Goal: Information Seeking & Learning: Learn about a topic

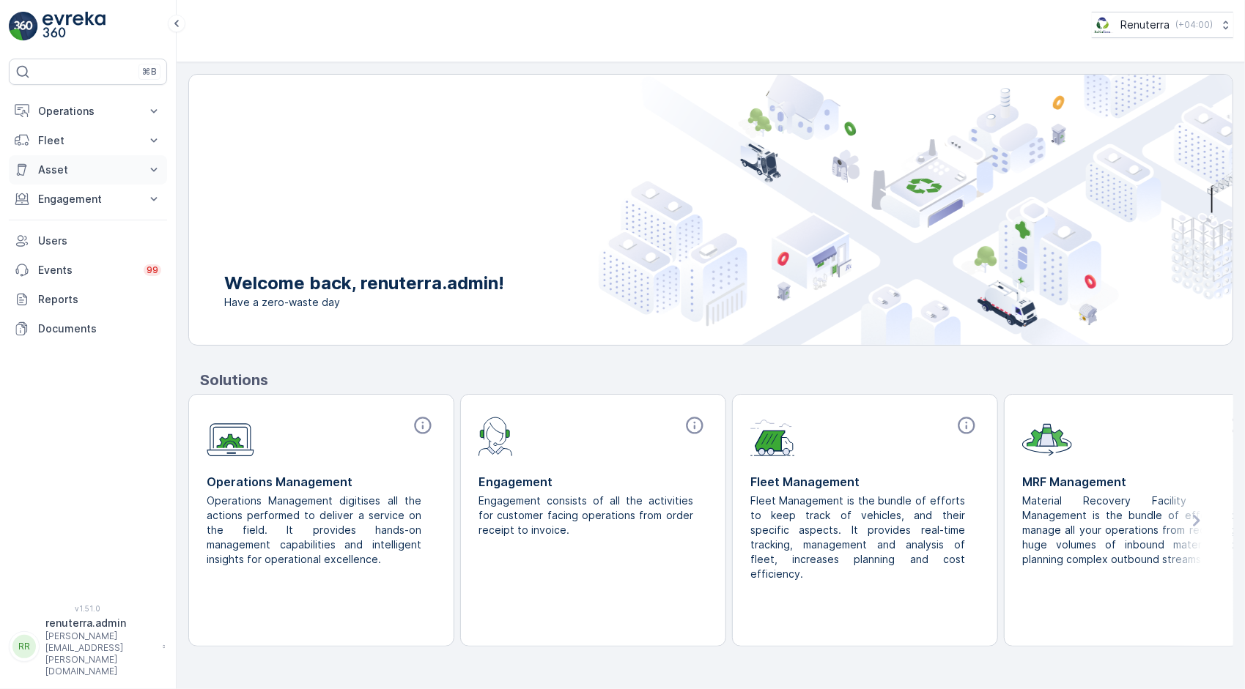
click at [79, 170] on p "Asset" at bounding box center [88, 170] width 100 height 15
click at [78, 116] on p "Operations" at bounding box center [88, 111] width 100 height 15
click at [81, 136] on link "Insights" at bounding box center [100, 136] width 136 height 21
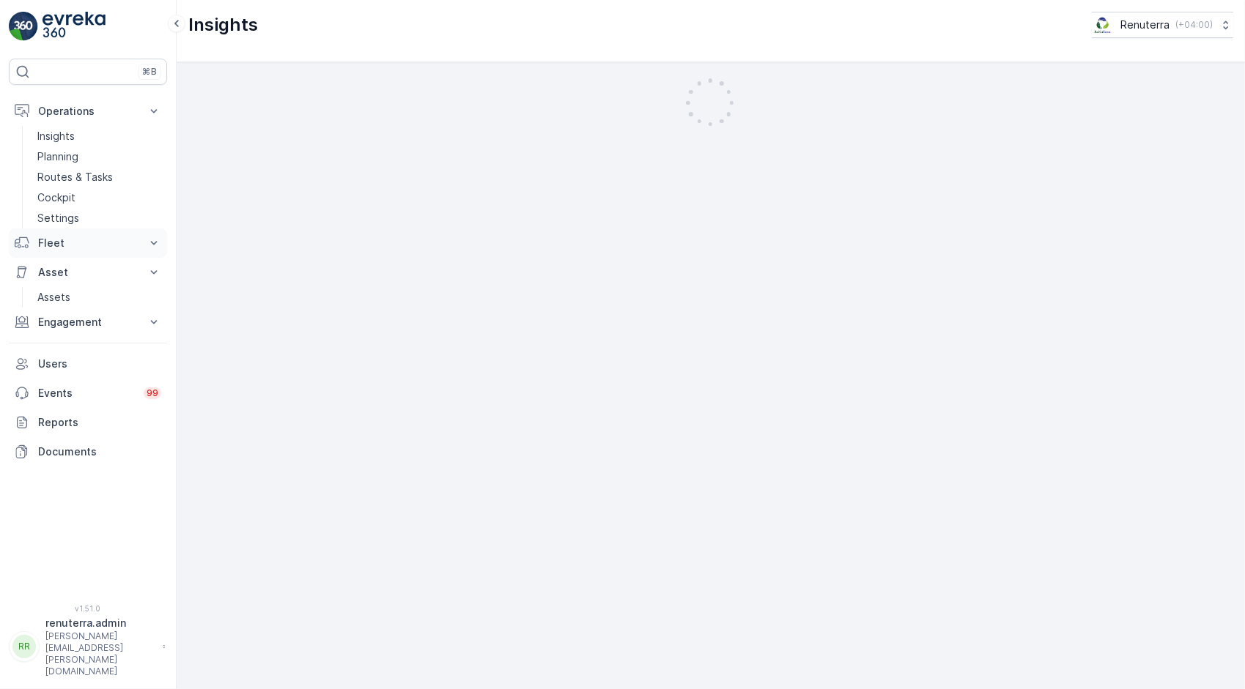
click at [53, 237] on p "Fleet" at bounding box center [88, 243] width 100 height 15
click at [70, 385] on p "Engagement" at bounding box center [88, 384] width 100 height 15
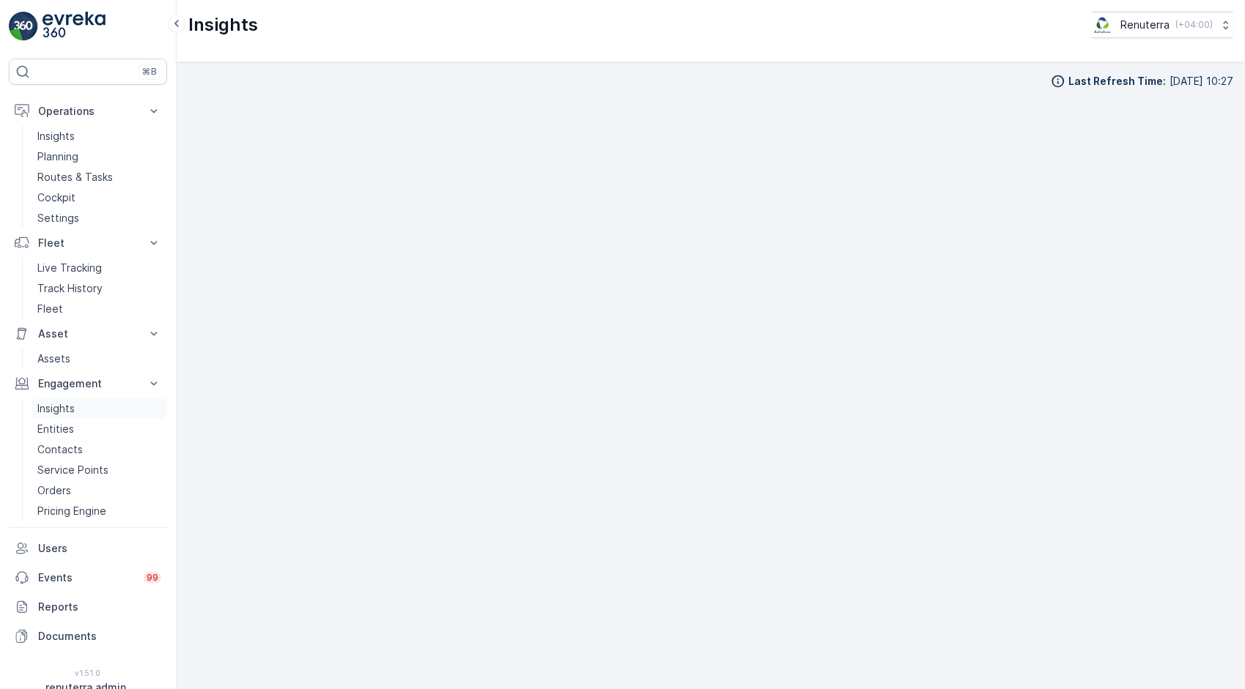
click at [69, 410] on p "Insights" at bounding box center [55, 409] width 37 height 15
click at [88, 67] on div "⌘B" at bounding box center [88, 72] width 158 height 26
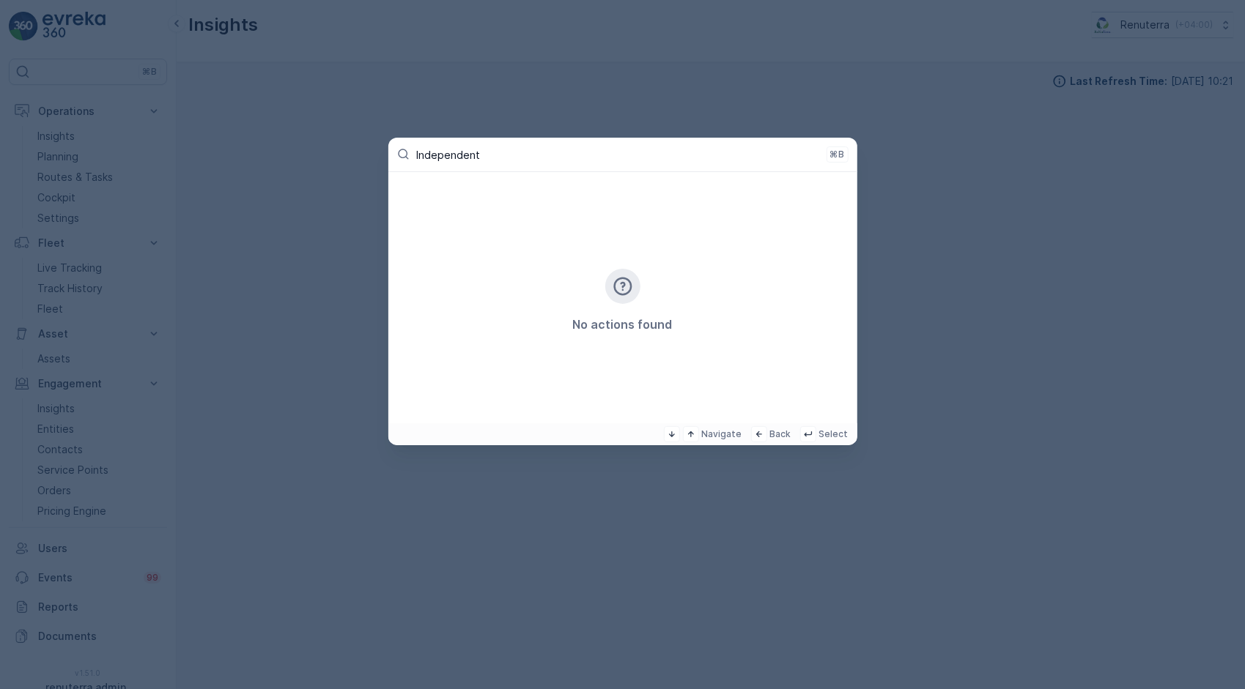
type input "Independent"
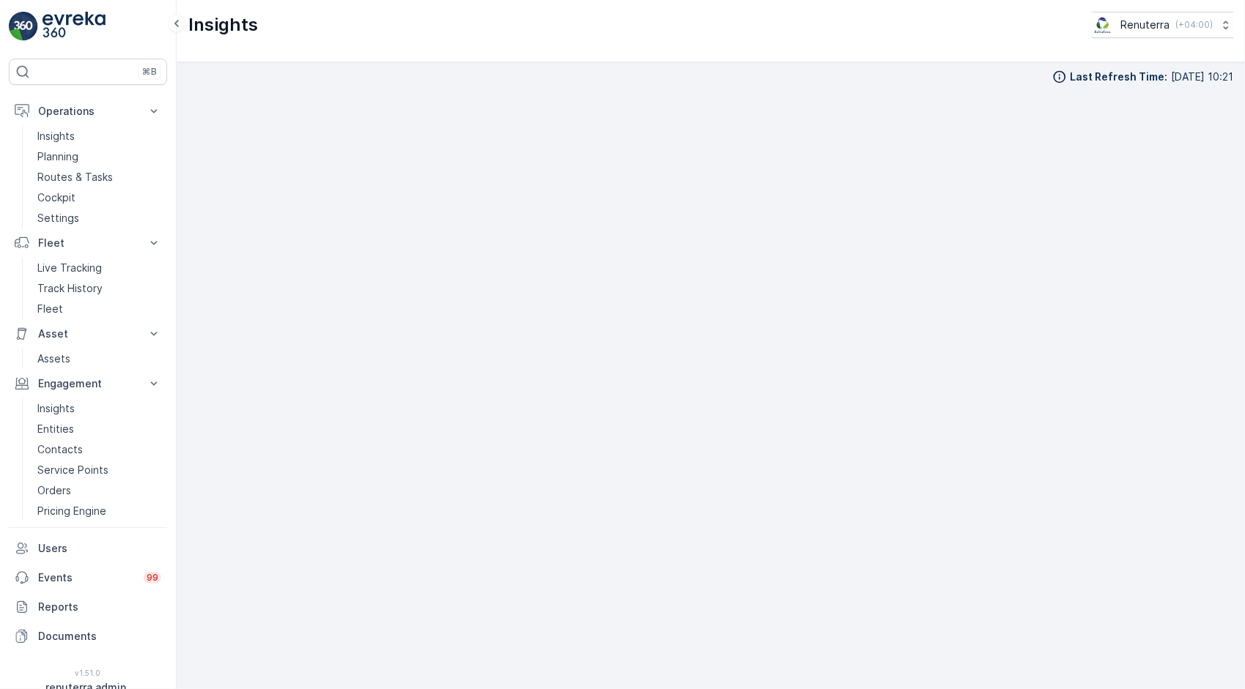
scroll to position [15, 0]
click at [98, 130] on link "Insights" at bounding box center [100, 136] width 136 height 21
click at [64, 131] on p "Insights" at bounding box center [55, 136] width 37 height 15
click at [63, 133] on p "Insights" at bounding box center [55, 136] width 37 height 15
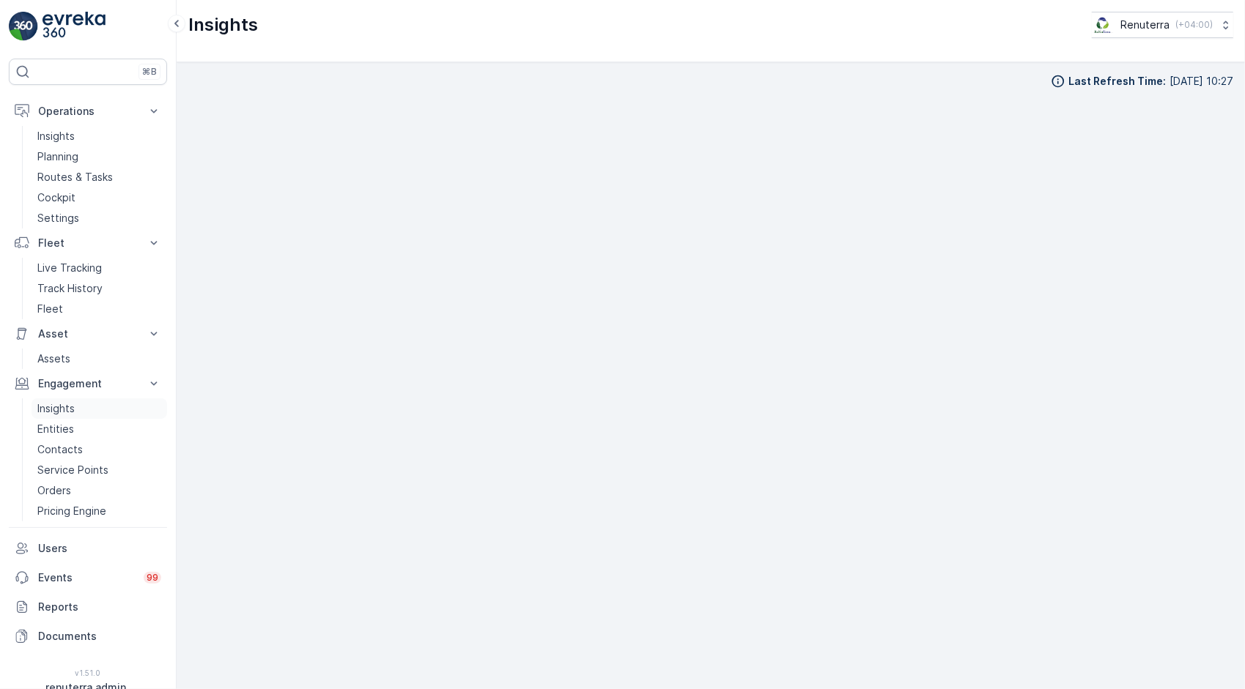
click at [78, 402] on link "Insights" at bounding box center [100, 409] width 136 height 21
